Goal: Task Accomplishment & Management: Use online tool/utility

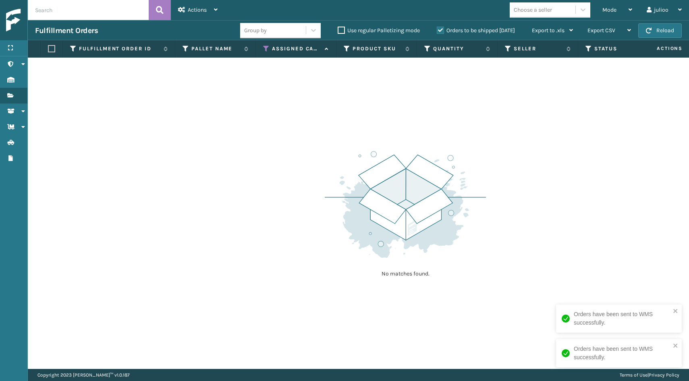
click at [267, 50] on icon at bounding box center [266, 48] width 6 height 7
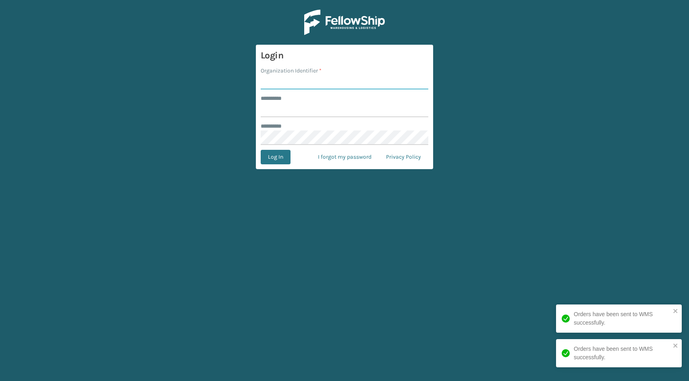
click at [310, 79] on input "Organization Identifier *" at bounding box center [345, 82] width 168 height 15
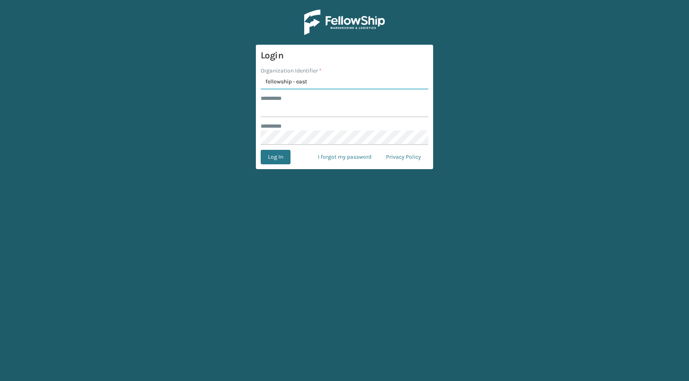
type input "fellowship - east"
click at [284, 111] on input "******** *" at bounding box center [345, 110] width 168 height 15
type input "******"
click at [284, 149] on form "Login Organization Identifier * fellowship - east ******** * ****** ******** * …" at bounding box center [344, 107] width 177 height 124
click at [287, 159] on button "Log In" at bounding box center [276, 157] width 30 height 15
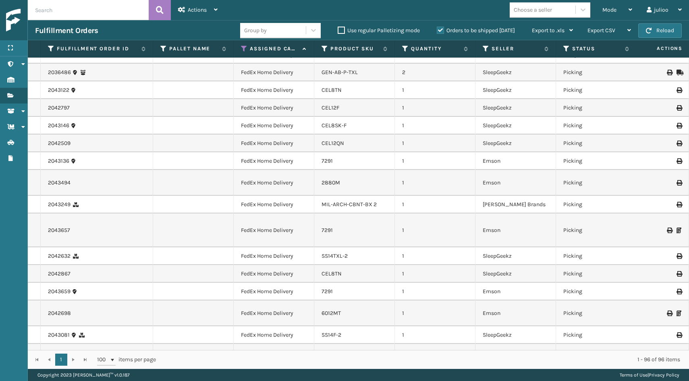
scroll to position [636, 0]
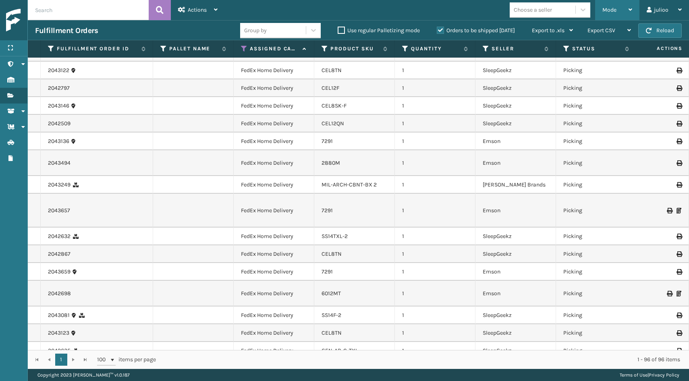
click at [622, 4] on div "Mode" at bounding box center [617, 10] width 30 height 20
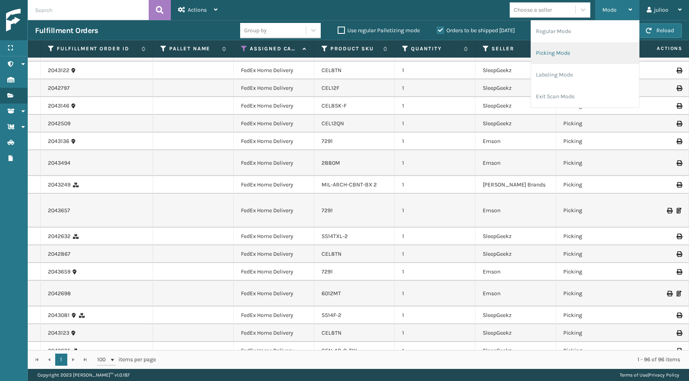
click at [590, 48] on li "Picking Mode" at bounding box center [585, 53] width 108 height 22
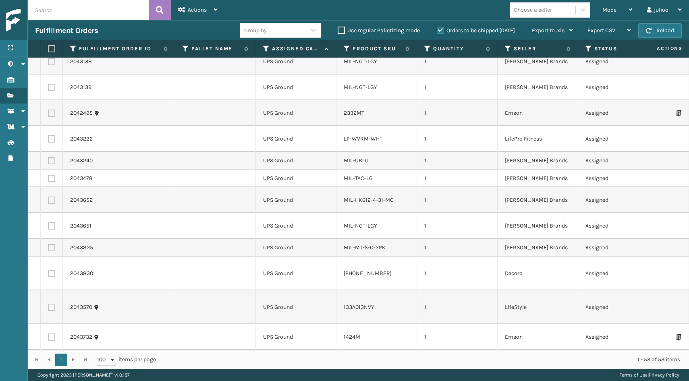
scroll to position [454, 0]
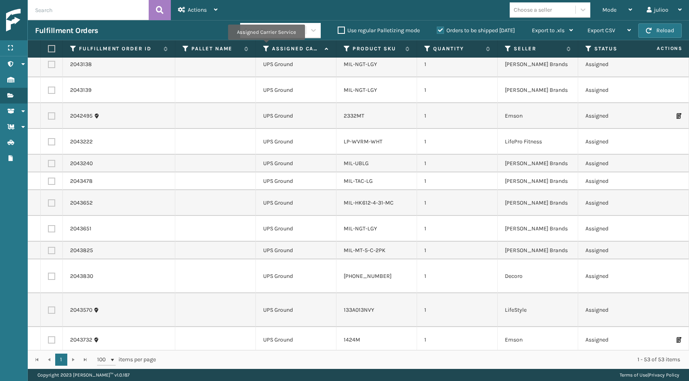
click at [266, 46] on icon at bounding box center [266, 48] width 6 height 7
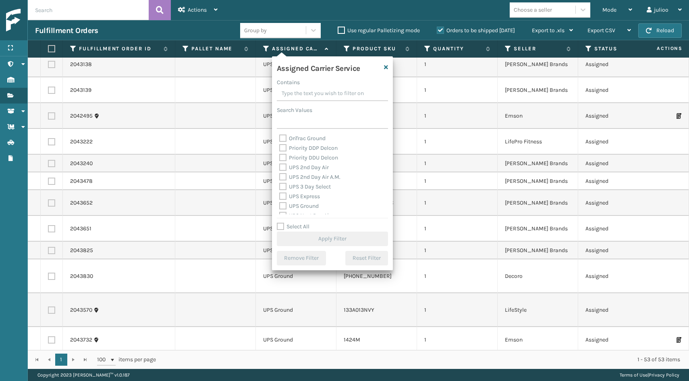
scroll to position [131, 0]
click at [284, 164] on label "UPS 2nd Day Air" at bounding box center [304, 161] width 50 height 7
click at [280, 162] on input "UPS 2nd Day Air" at bounding box center [279, 159] width 0 height 5
checkbox input "true"
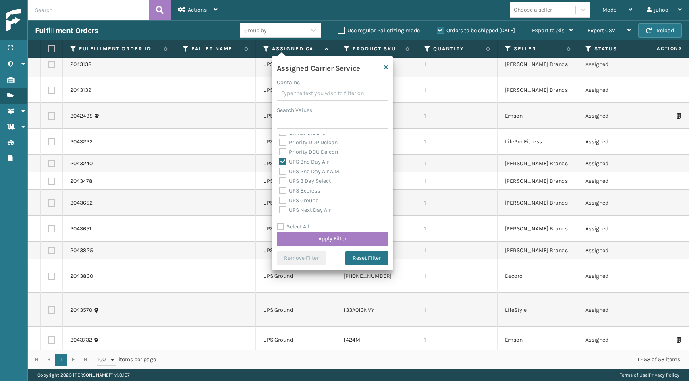
click at [283, 172] on label "UPS 2nd Day Air A.M." at bounding box center [309, 171] width 61 height 7
click at [280, 172] on input "UPS 2nd Day Air A.M." at bounding box center [279, 169] width 0 height 5
checkbox input "true"
click at [283, 184] on label "UPS 3 Day Select" at bounding box center [305, 181] width 52 height 7
click at [280, 182] on input "UPS 3 Day Select" at bounding box center [279, 178] width 0 height 5
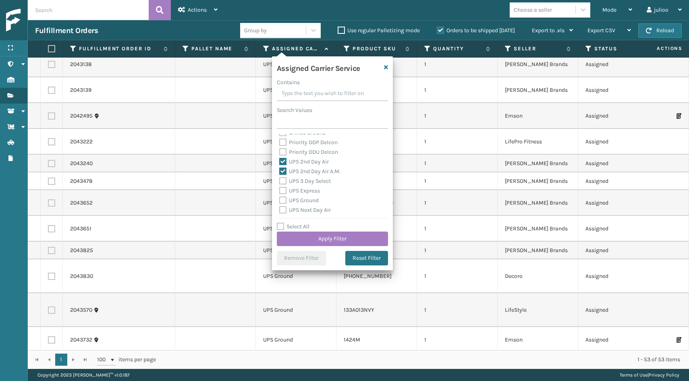
checkbox input "true"
click at [283, 194] on div "UPS Express" at bounding box center [332, 191] width 106 height 10
click at [283, 193] on label "UPS Express" at bounding box center [299, 190] width 41 height 7
click at [280, 191] on input "UPS Express" at bounding box center [279, 188] width 0 height 5
checkbox input "true"
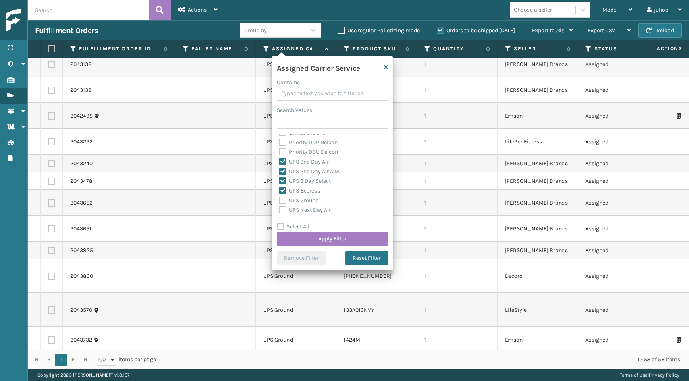
click at [283, 200] on label "UPS Ground" at bounding box center [298, 200] width 39 height 7
click at [280, 200] on input "UPS Ground" at bounding box center [279, 198] width 0 height 5
checkbox input "true"
click at [282, 168] on label "UPS Next Day Air" at bounding box center [305, 169] width 52 height 7
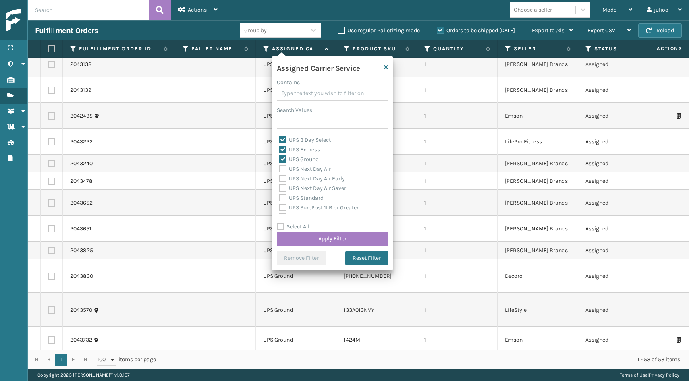
click at [280, 168] on input "UPS Next Day Air" at bounding box center [279, 166] width 0 height 5
checkbox input "true"
click at [282, 176] on label "UPS Next Day Air Early" at bounding box center [312, 178] width 66 height 7
click at [280, 176] on input "UPS Next Day Air Early" at bounding box center [279, 176] width 0 height 5
checkbox input "true"
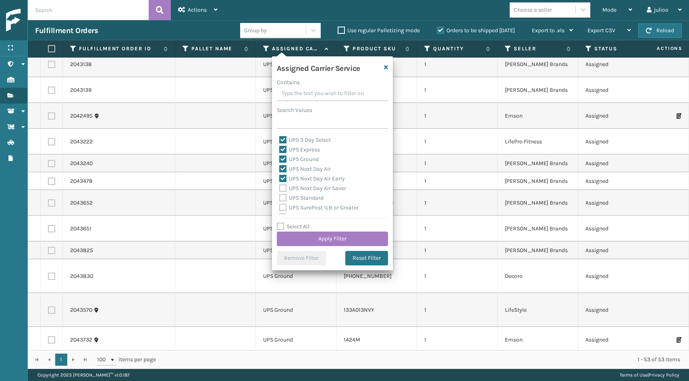
click at [282, 186] on label "UPS Next Day Air Saver" at bounding box center [312, 188] width 67 height 7
click at [280, 186] on input "UPS Next Day Air Saver" at bounding box center [279, 186] width 0 height 5
checkbox input "true"
click at [284, 197] on label "UPS Standard" at bounding box center [301, 198] width 44 height 7
click at [280, 197] on input "UPS Standard" at bounding box center [279, 195] width 0 height 5
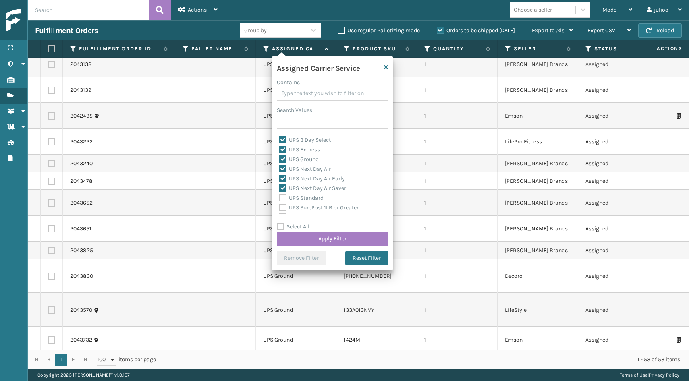
checkbox input "true"
click at [284, 168] on label "UPS SurePost 1LB or Greater" at bounding box center [318, 167] width 79 height 7
click at [280, 168] on input "UPS SurePost 1LB or Greater" at bounding box center [279, 165] width 0 height 5
checkbox input "true"
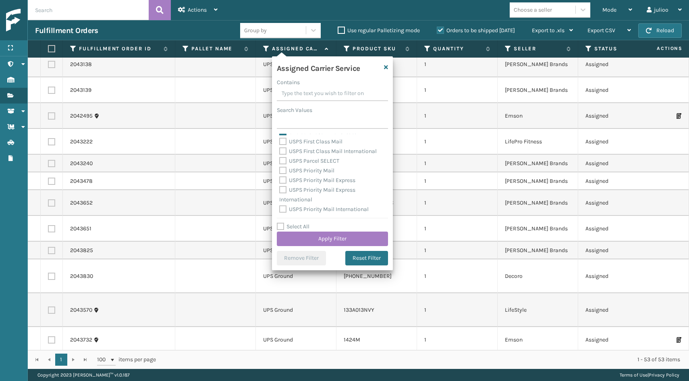
scroll to position [0, 0]
click at [365, 240] on button "Apply Filter" at bounding box center [332, 239] width 111 height 15
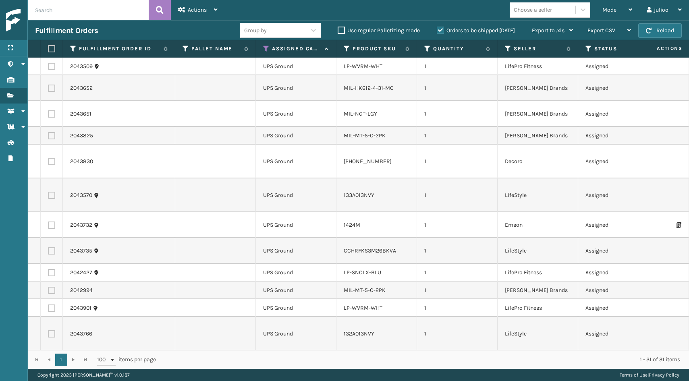
click at [53, 50] on label at bounding box center [50, 48] width 5 height 7
click at [48, 50] on input "checkbox" at bounding box center [48, 48] width 0 height 5
checkbox input "true"
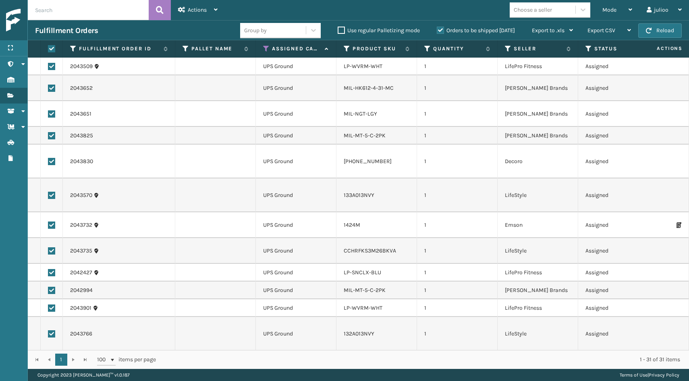
checkbox input "true"
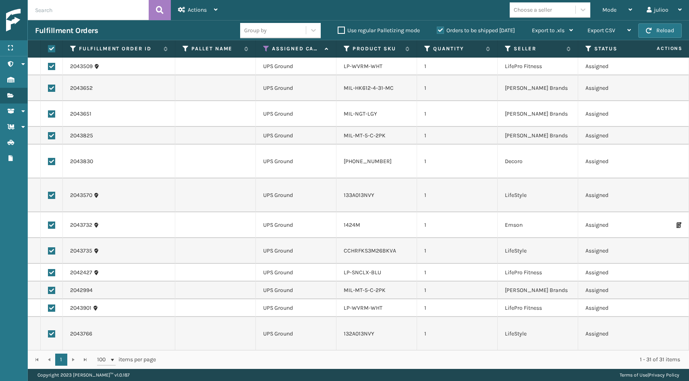
checkbox input "true"
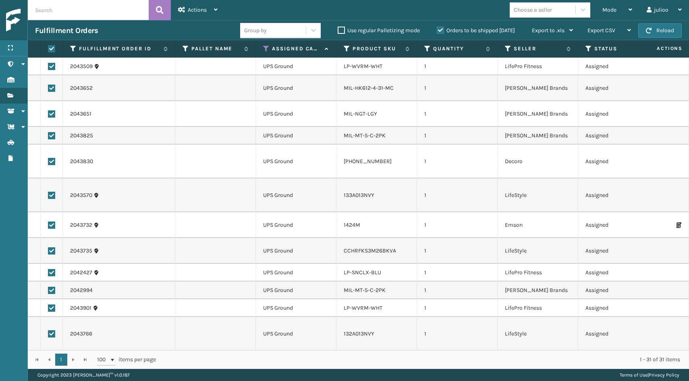
checkbox input "true"
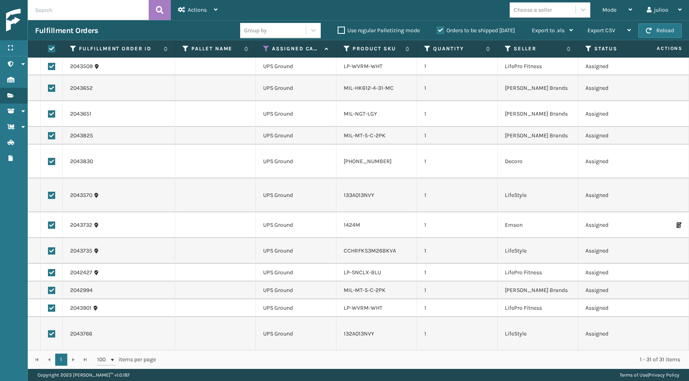
checkbox input "true"
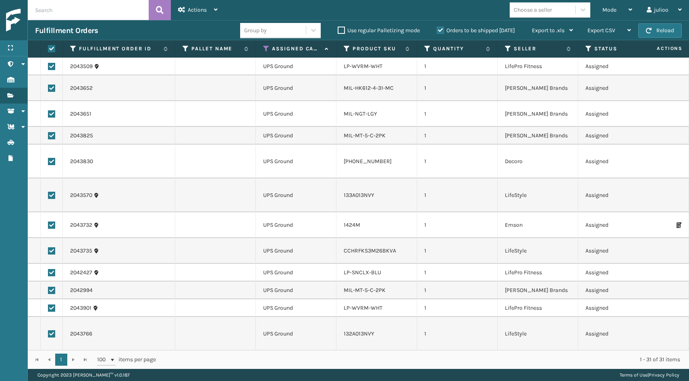
checkbox input "true"
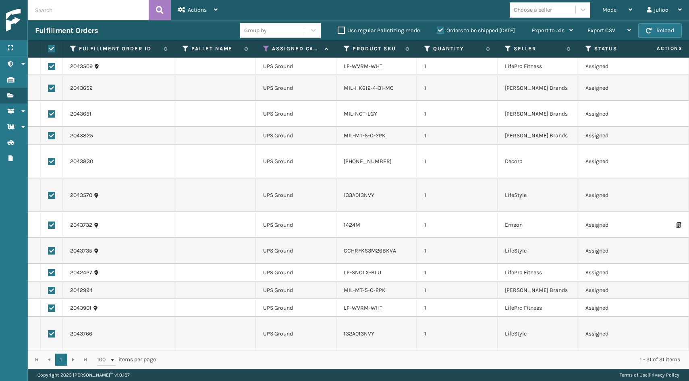
checkbox input "true"
click at [196, 1] on div "Actions" at bounding box center [197, 10] width 39 height 20
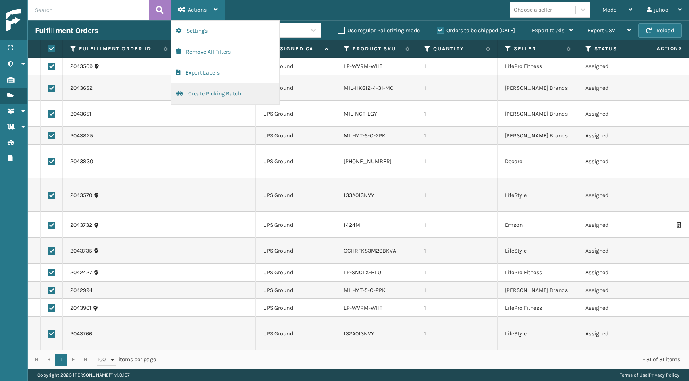
click at [203, 97] on button "Create Picking Batch" at bounding box center [225, 93] width 108 height 21
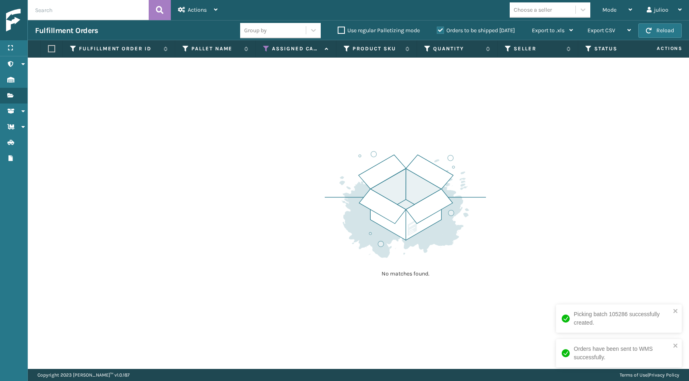
click at [264, 51] on icon at bounding box center [266, 48] width 6 height 7
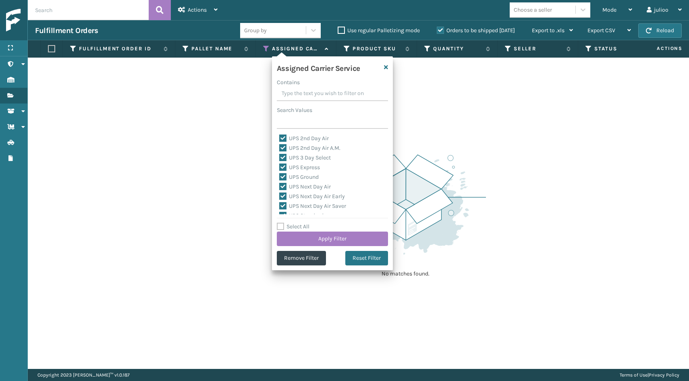
click at [281, 225] on label "Select All" at bounding box center [293, 226] width 33 height 7
click at [281, 223] on input "Select All" at bounding box center [337, 222] width 121 height 1
checkbox input "true"
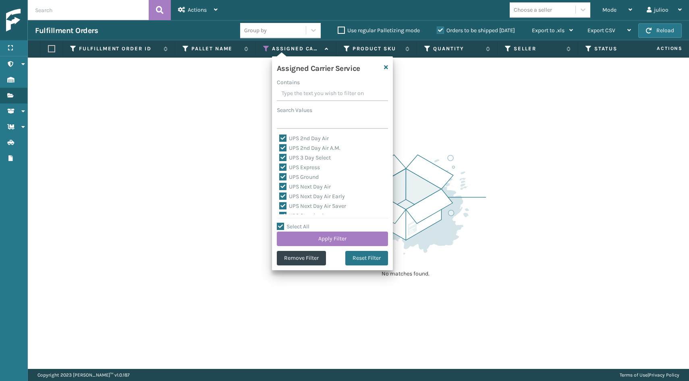
checkbox input "true"
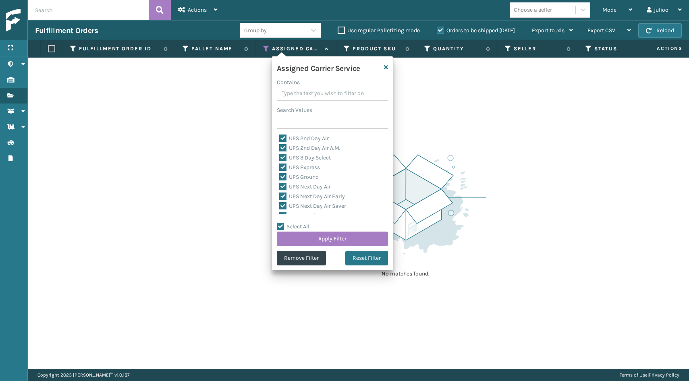
checkbox input "true"
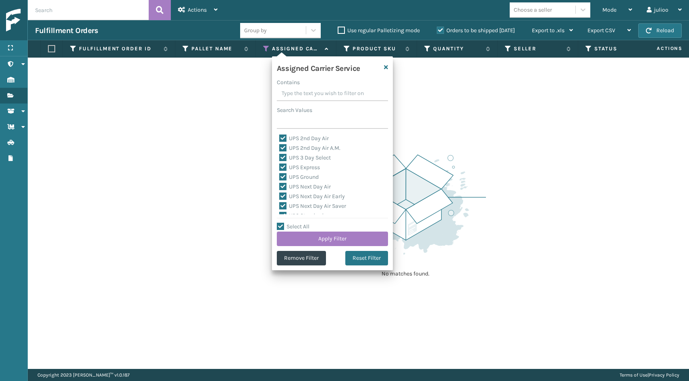
checkbox input "true"
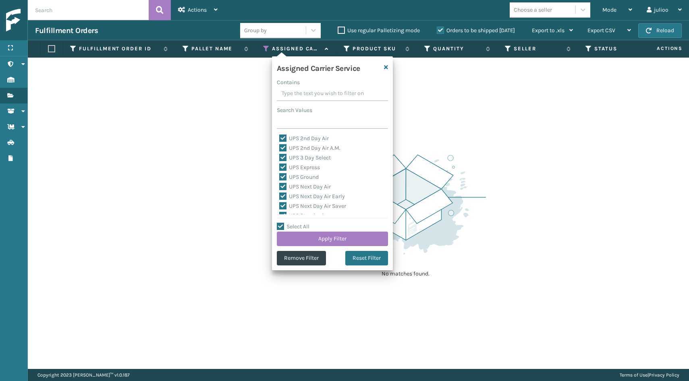
checkbox input "true"
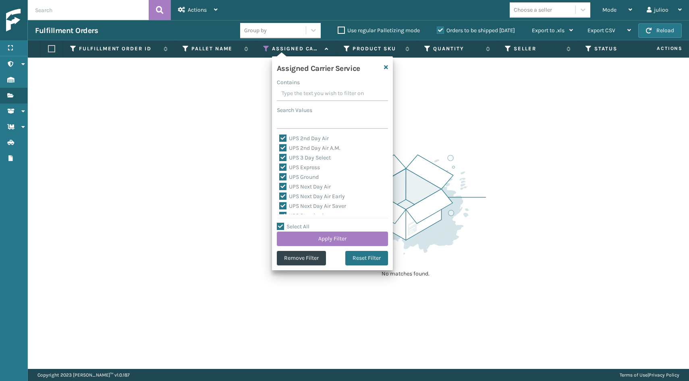
checkbox input "true"
click at [281, 225] on label "Select All" at bounding box center [293, 226] width 33 height 7
click at [281, 223] on input "Select All" at bounding box center [337, 222] width 121 height 1
checkbox input "false"
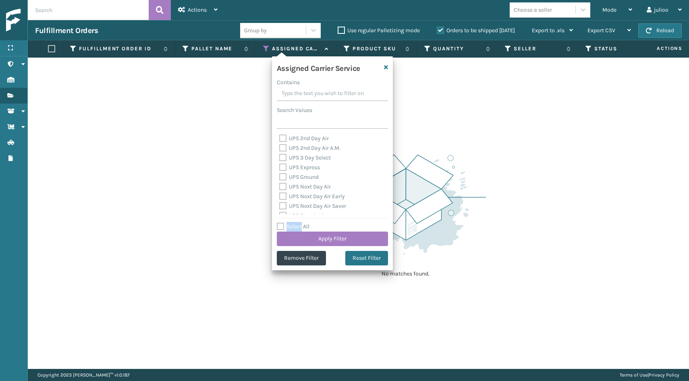
checkbox input "false"
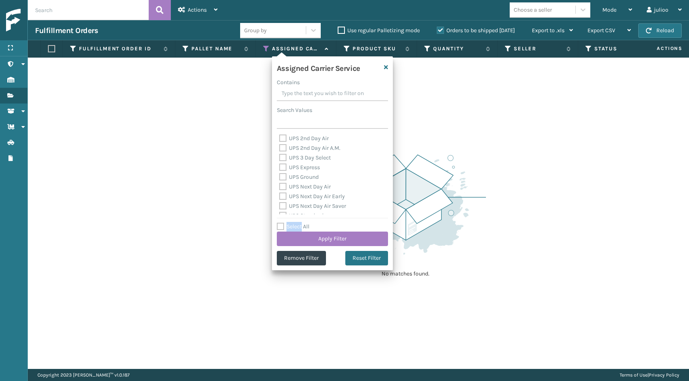
checkbox input "false"
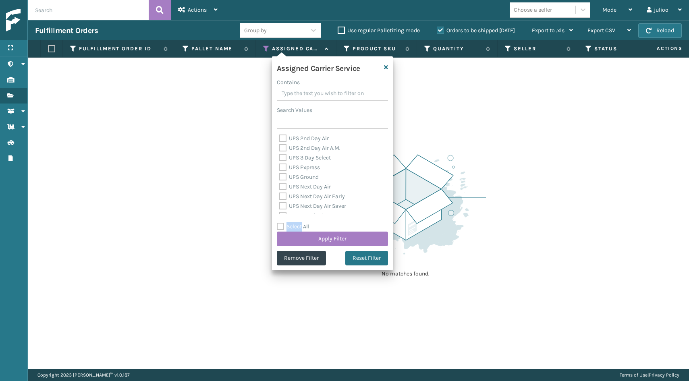
checkbox input "false"
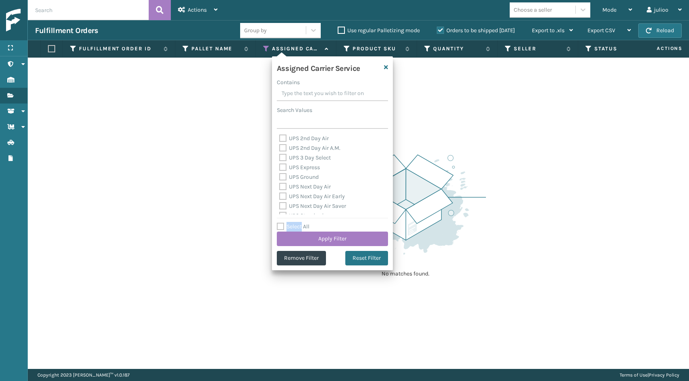
checkbox input "false"
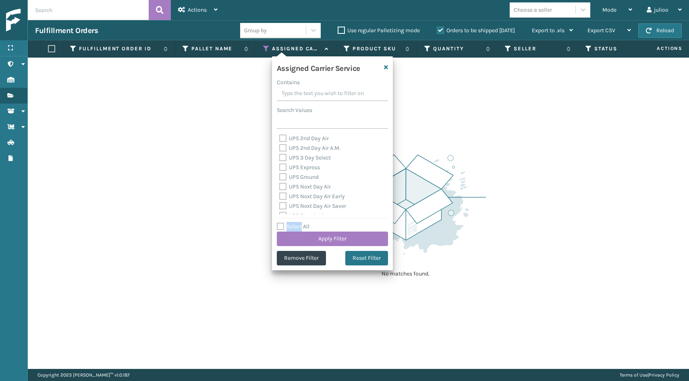
checkbox input "false"
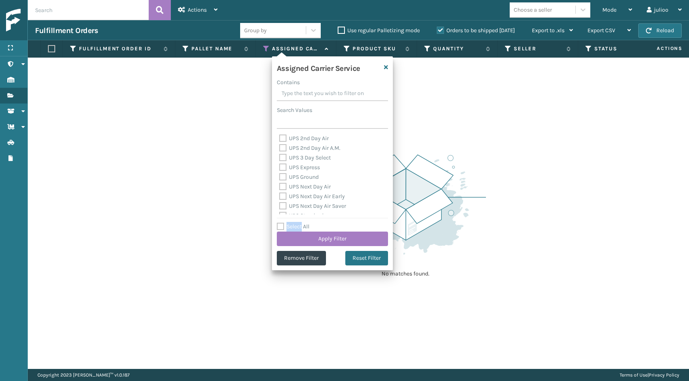
checkbox input "false"
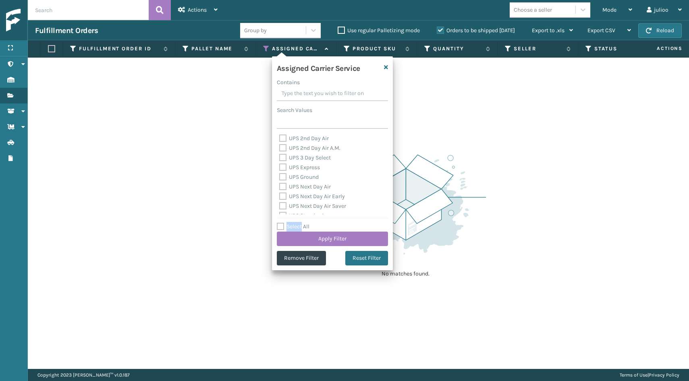
checkbox input "false"
click at [281, 225] on label "Select All" at bounding box center [293, 226] width 33 height 7
click at [281, 223] on input "Select All" at bounding box center [337, 222] width 121 height 1
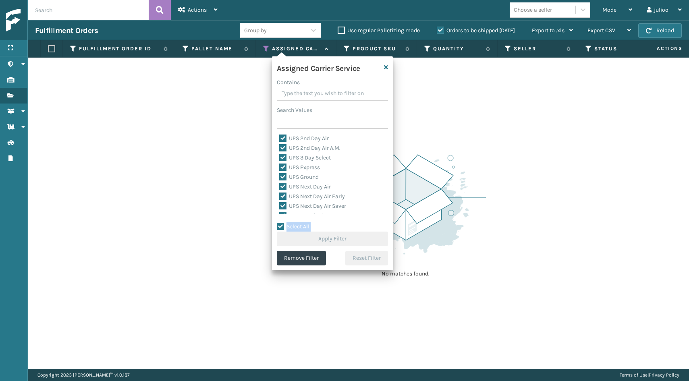
checkbox input "true"
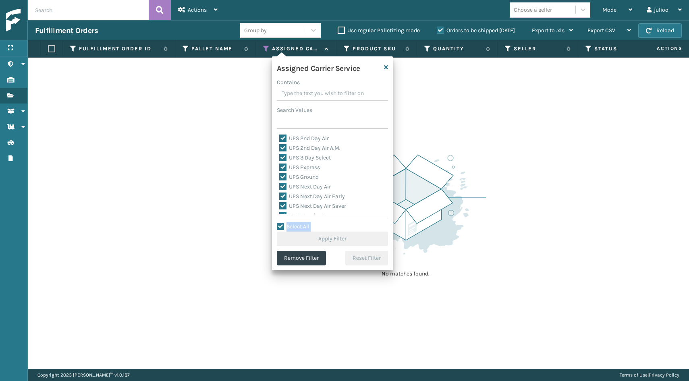
checkbox input "true"
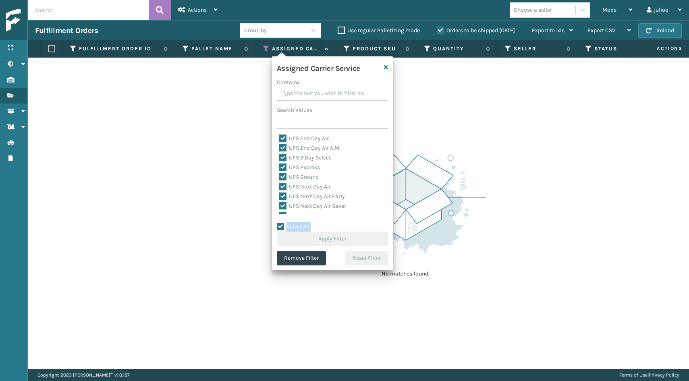
checkbox input "true"
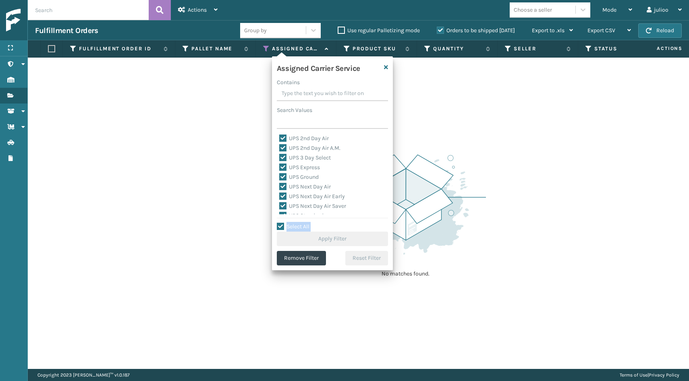
checkbox input "true"
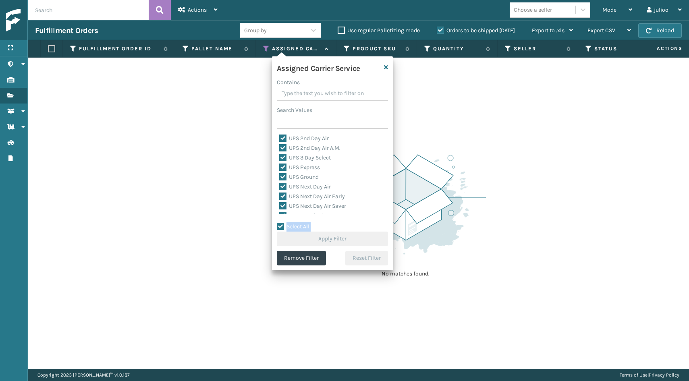
checkbox input "true"
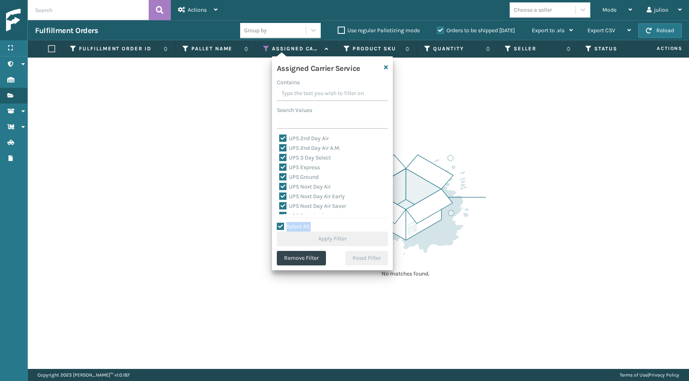
checkbox input "true"
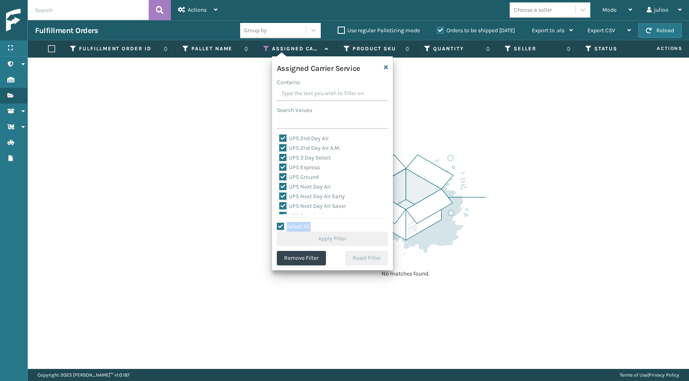
checkbox input "true"
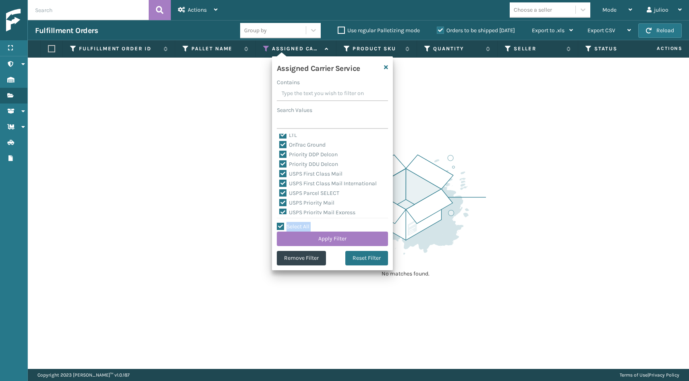
scroll to position [214, 0]
click at [284, 136] on label "LTL" at bounding box center [288, 136] width 18 height 7
click at [280, 136] on input "LTL" at bounding box center [279, 134] width 0 height 5
checkbox input "false"
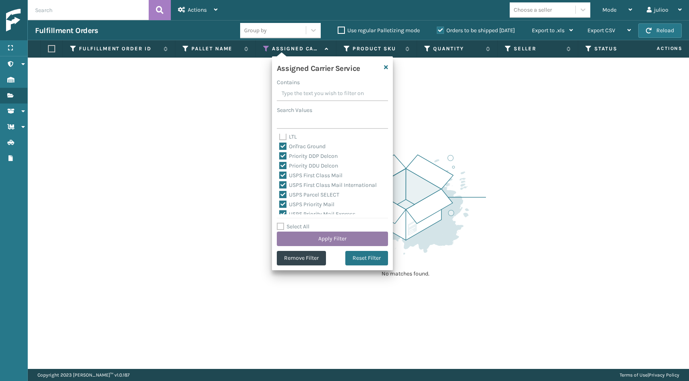
click at [326, 240] on button "Apply Filter" at bounding box center [332, 239] width 111 height 15
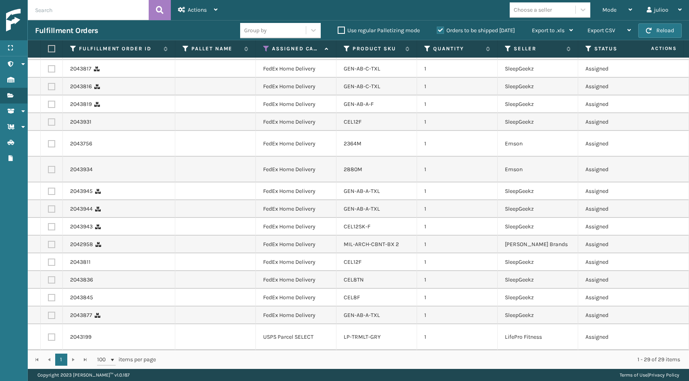
scroll to position [0, 0]
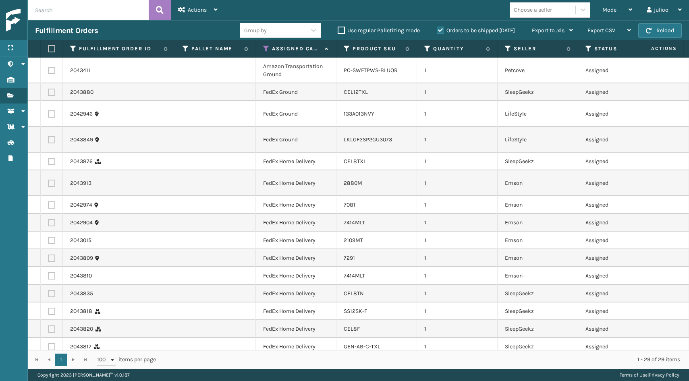
click at [52, 49] on label at bounding box center [50, 48] width 5 height 7
click at [48, 49] on input "checkbox" at bounding box center [48, 48] width 0 height 5
checkbox input "true"
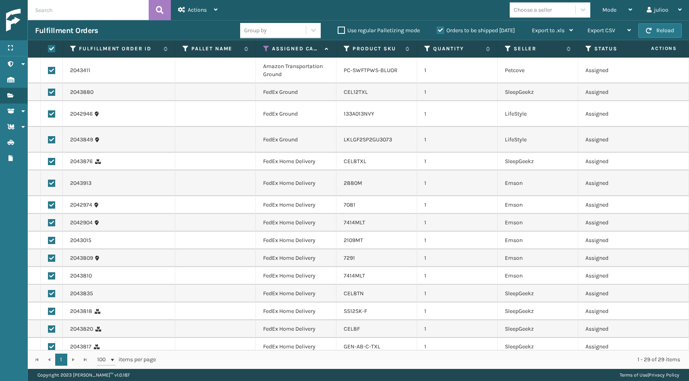
checkbox input "true"
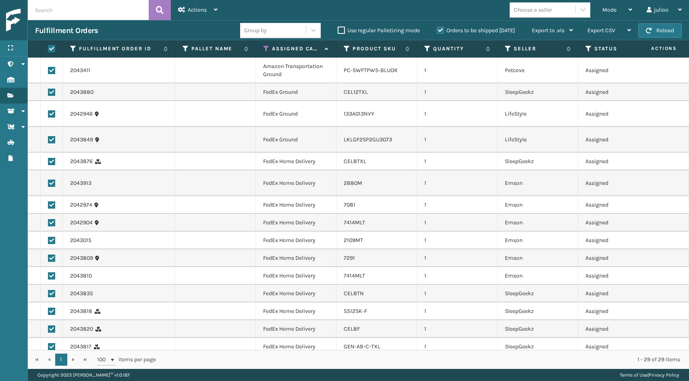
checkbox input "true"
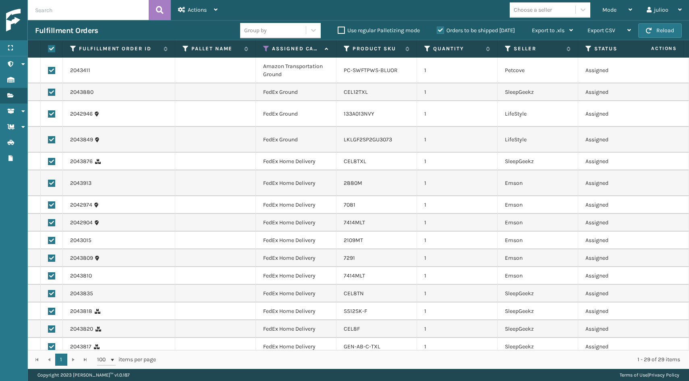
checkbox input "true"
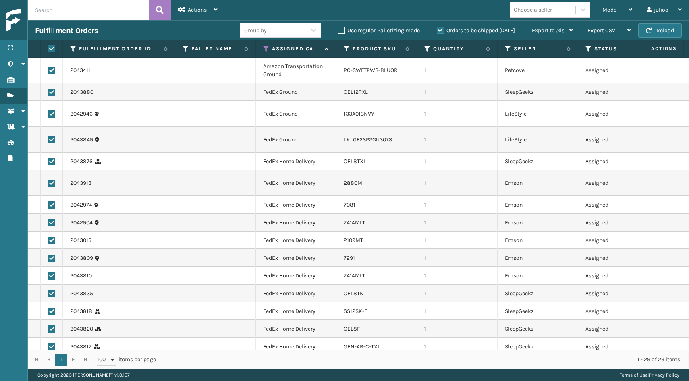
checkbox input "true"
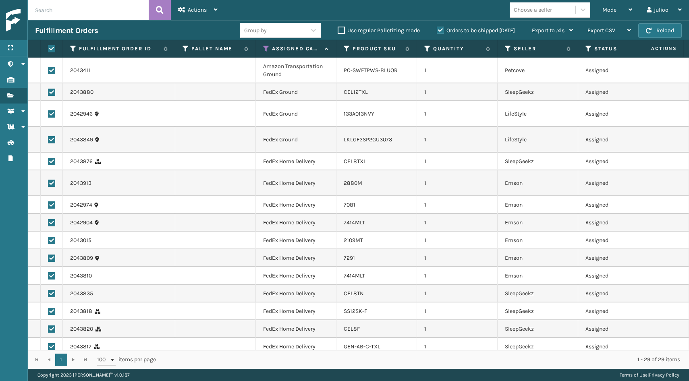
checkbox input "true"
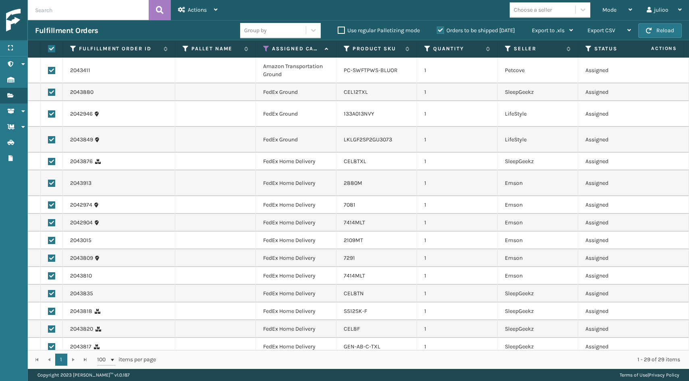
checkbox input "true"
click at [52, 68] on label at bounding box center [51, 70] width 7 height 7
click at [48, 68] on input "checkbox" at bounding box center [48, 69] width 0 height 5
checkbox input "false"
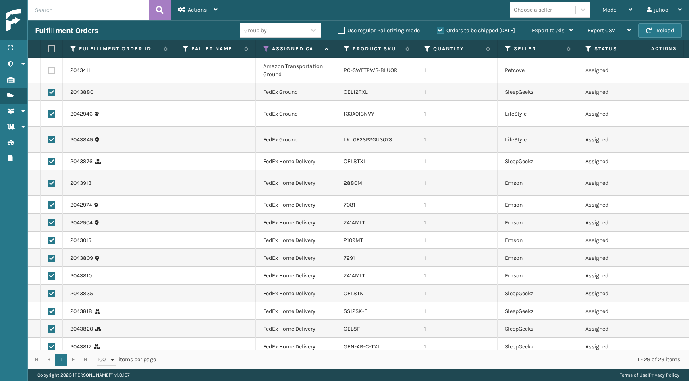
checkbox input "false"
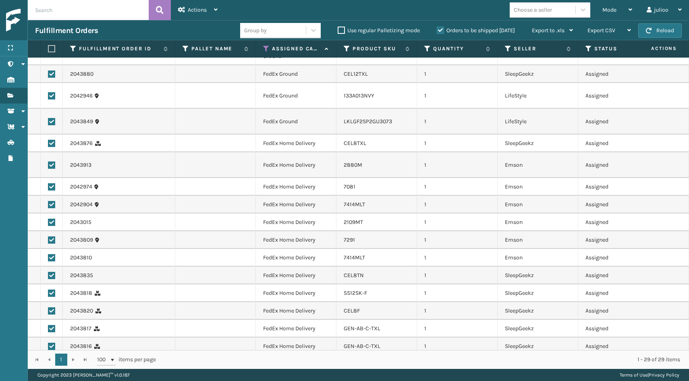
scroll to position [284, 0]
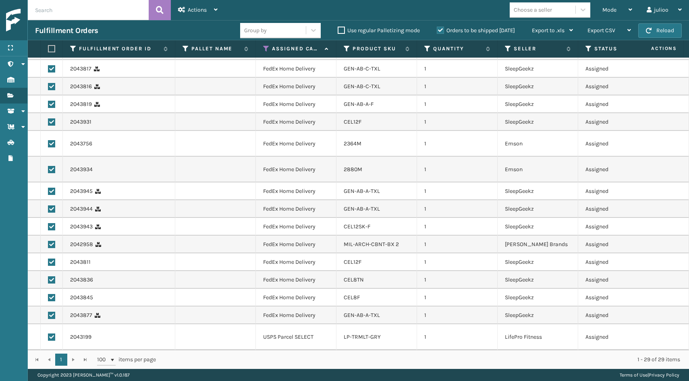
click at [52, 334] on label at bounding box center [51, 337] width 7 height 7
click at [48, 334] on input "checkbox" at bounding box center [48, 336] width 0 height 5
checkbox input "false"
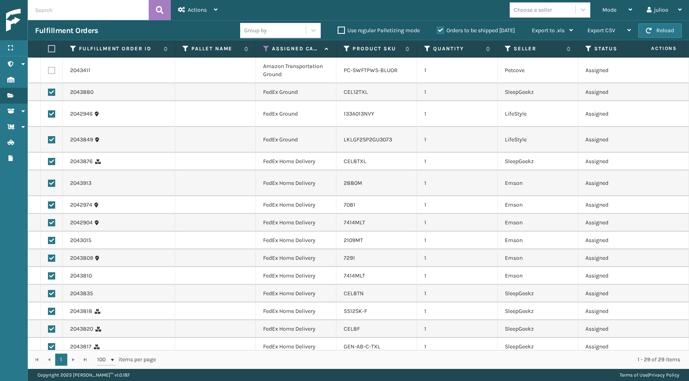
scroll to position [0, 0]
click at [665, 29] on button "Reload" at bounding box center [660, 30] width 44 height 15
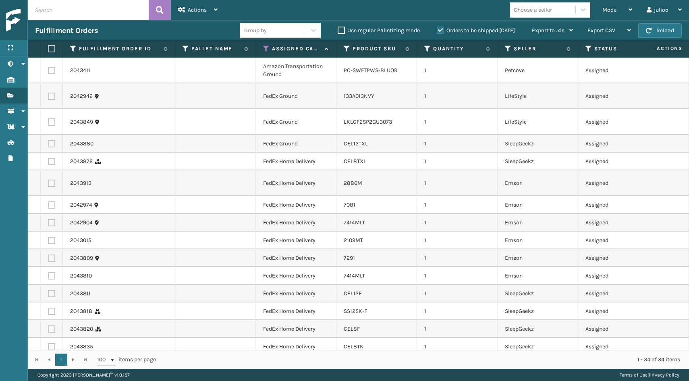
click at [53, 48] on label at bounding box center [50, 48] width 5 height 7
click at [48, 48] on input "checkbox" at bounding box center [48, 48] width 0 height 5
checkbox input "true"
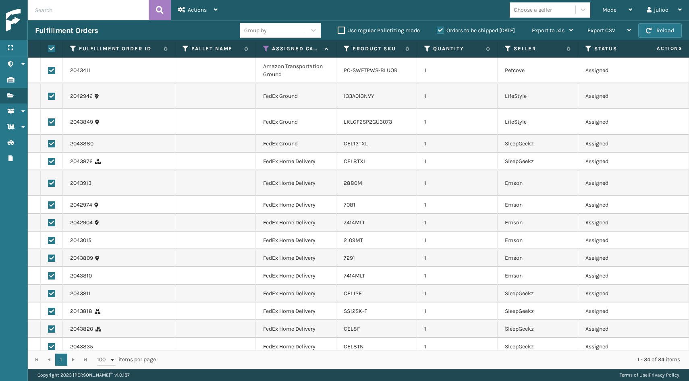
checkbox input "true"
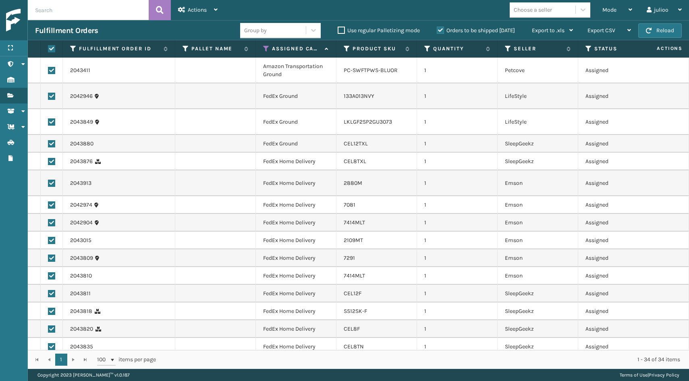
checkbox input "true"
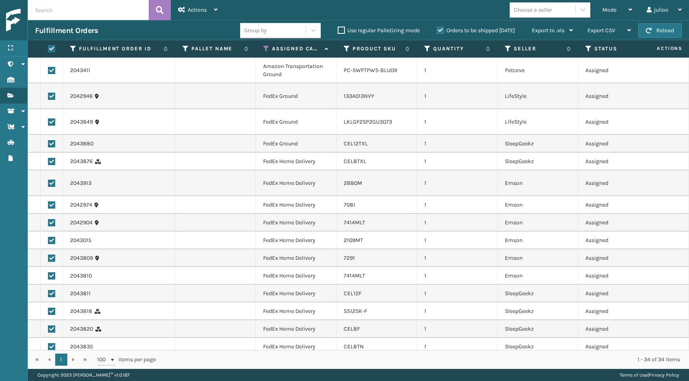
checkbox input "true"
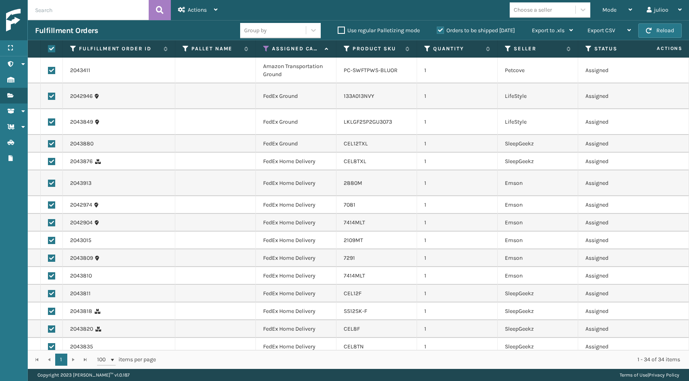
checkbox input "true"
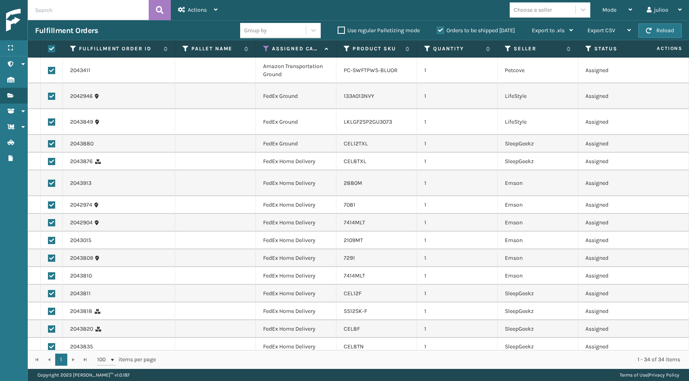
checkbox input "true"
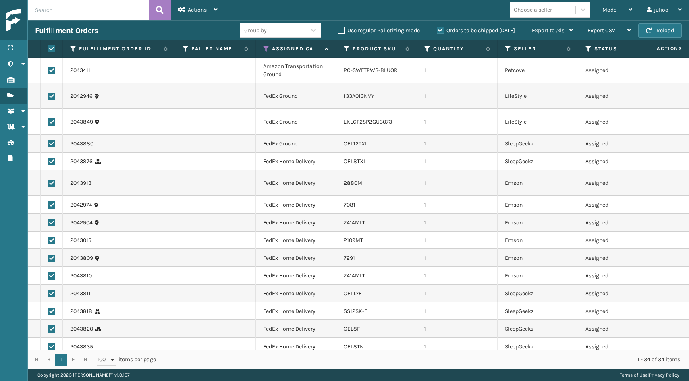
checkbox input "true"
click at [53, 73] on label at bounding box center [51, 70] width 7 height 7
click at [48, 72] on input "checkbox" at bounding box center [48, 69] width 0 height 5
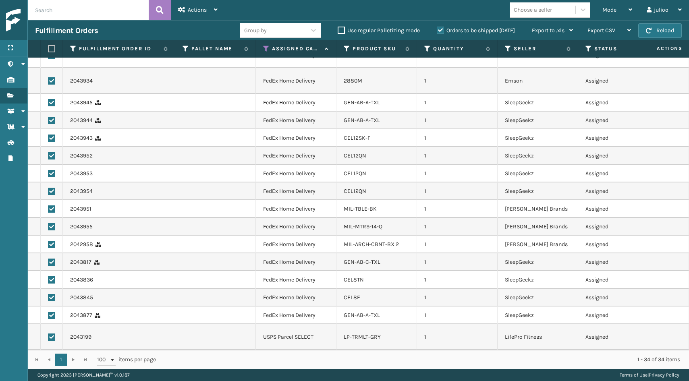
click at [52, 338] on label at bounding box center [51, 337] width 7 height 7
click at [48, 338] on input "checkbox" at bounding box center [48, 336] width 0 height 5
click at [216, 12] on icon at bounding box center [216, 10] width 4 height 6
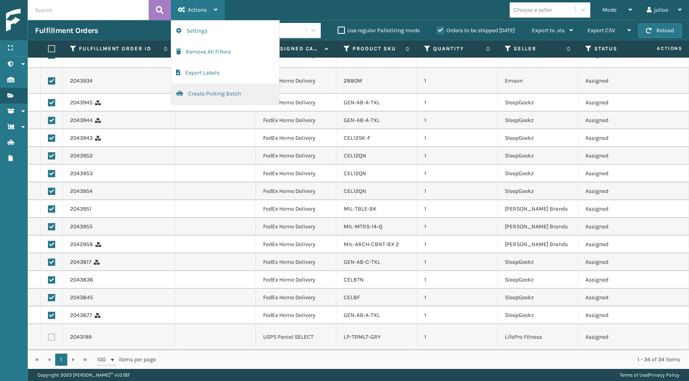
click at [199, 95] on button "Create Picking Batch" at bounding box center [225, 93] width 108 height 21
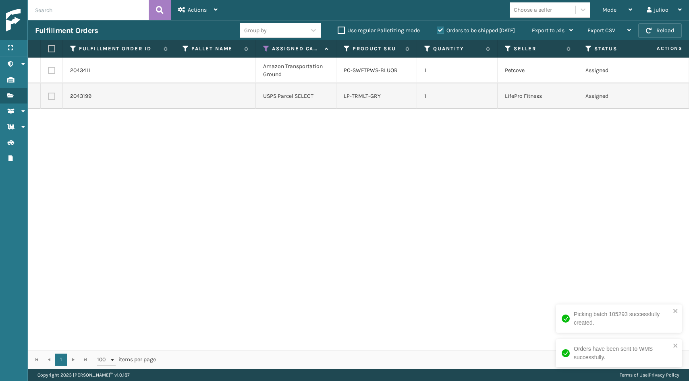
click at [645, 34] on button "Reload" at bounding box center [660, 30] width 44 height 15
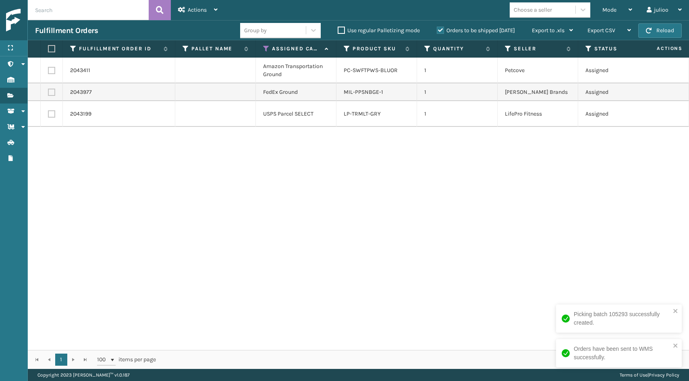
click at [645, 34] on button "Reload" at bounding box center [660, 30] width 44 height 15
